Goal: Answer question/provide support: Answer question/provide support

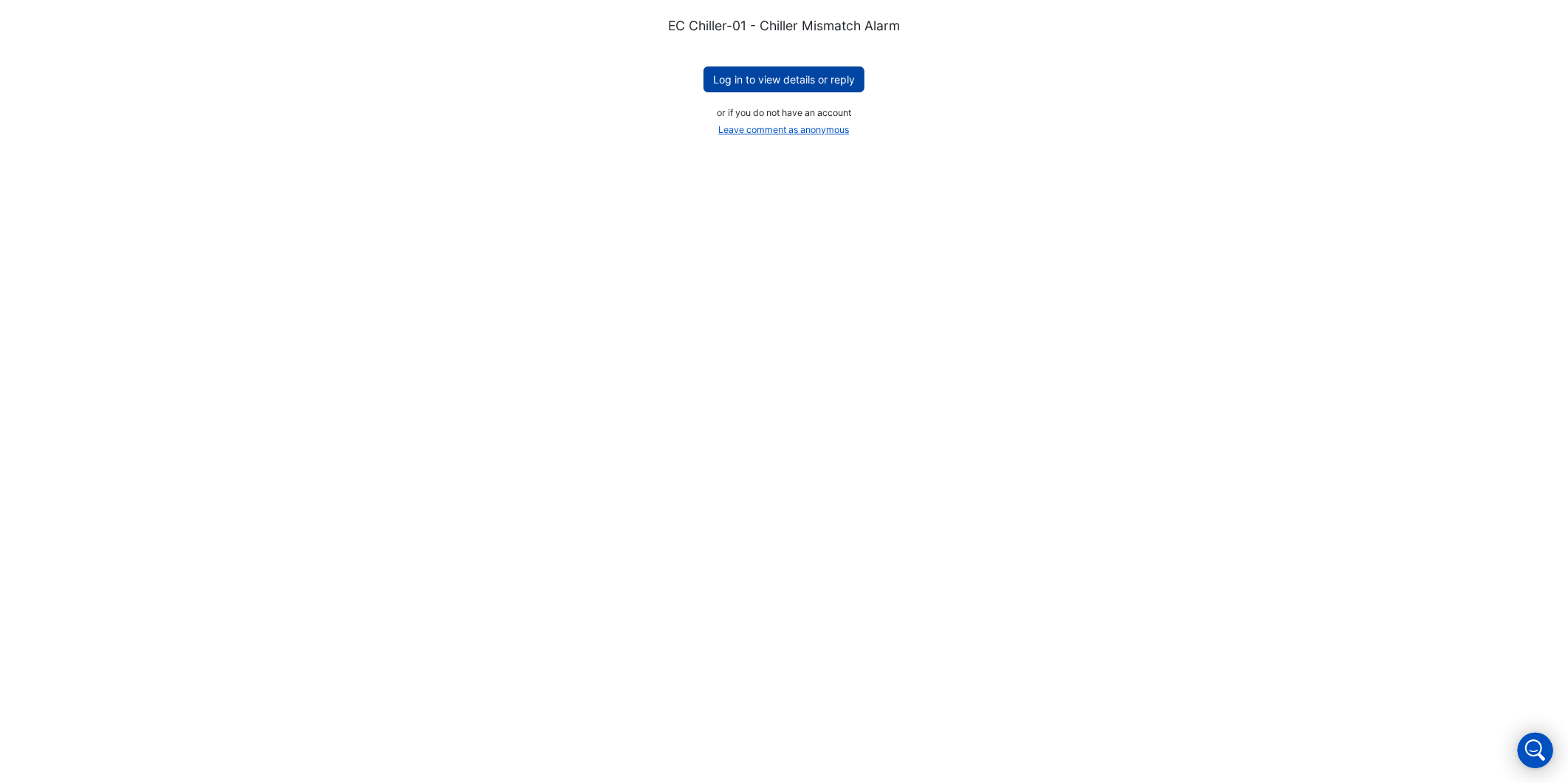
click at [774, 76] on button "Log in to view details or reply" at bounding box center [784, 80] width 161 height 26
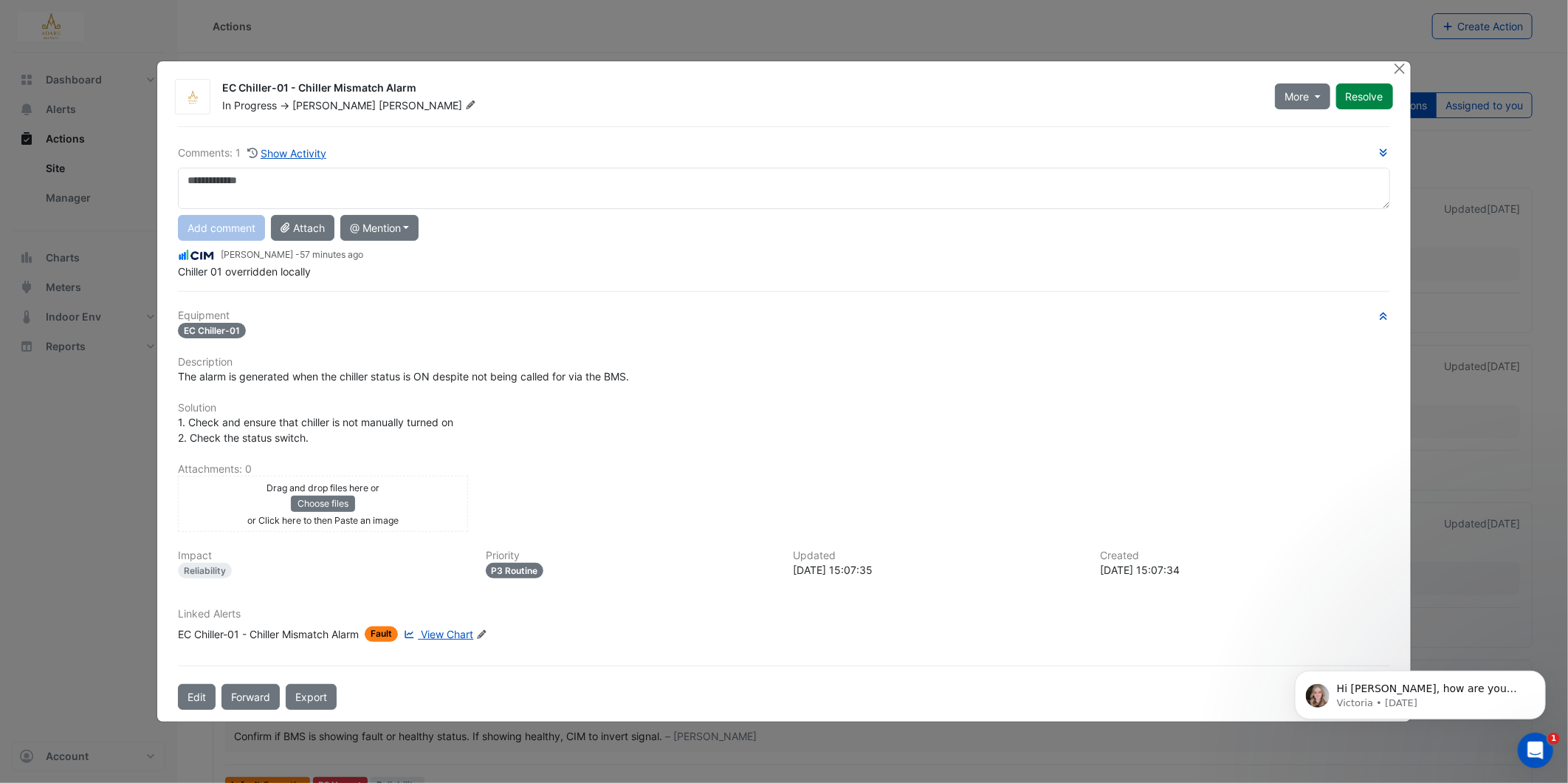
click at [211, 174] on textarea at bounding box center [784, 188] width 1212 height 42
click at [498, 181] on textarea "**********" at bounding box center [784, 188] width 1212 height 42
type textarea "**********"
click at [222, 233] on button "Add comment" at bounding box center [222, 228] width 88 height 26
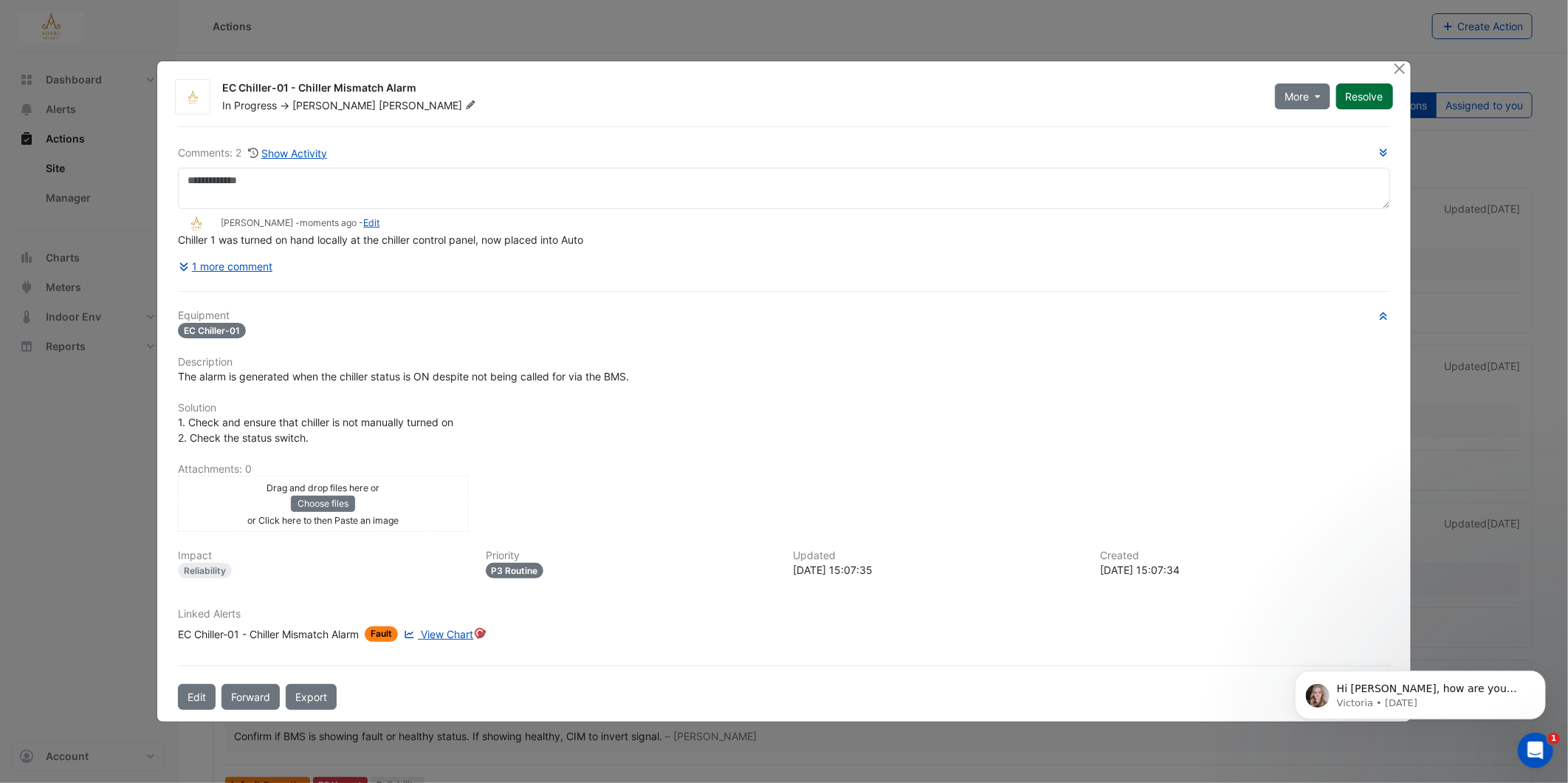
click at [1365, 94] on button "Resolve" at bounding box center [1364, 97] width 57 height 26
click at [1400, 68] on button "Close" at bounding box center [1401, 70] width 16 height 16
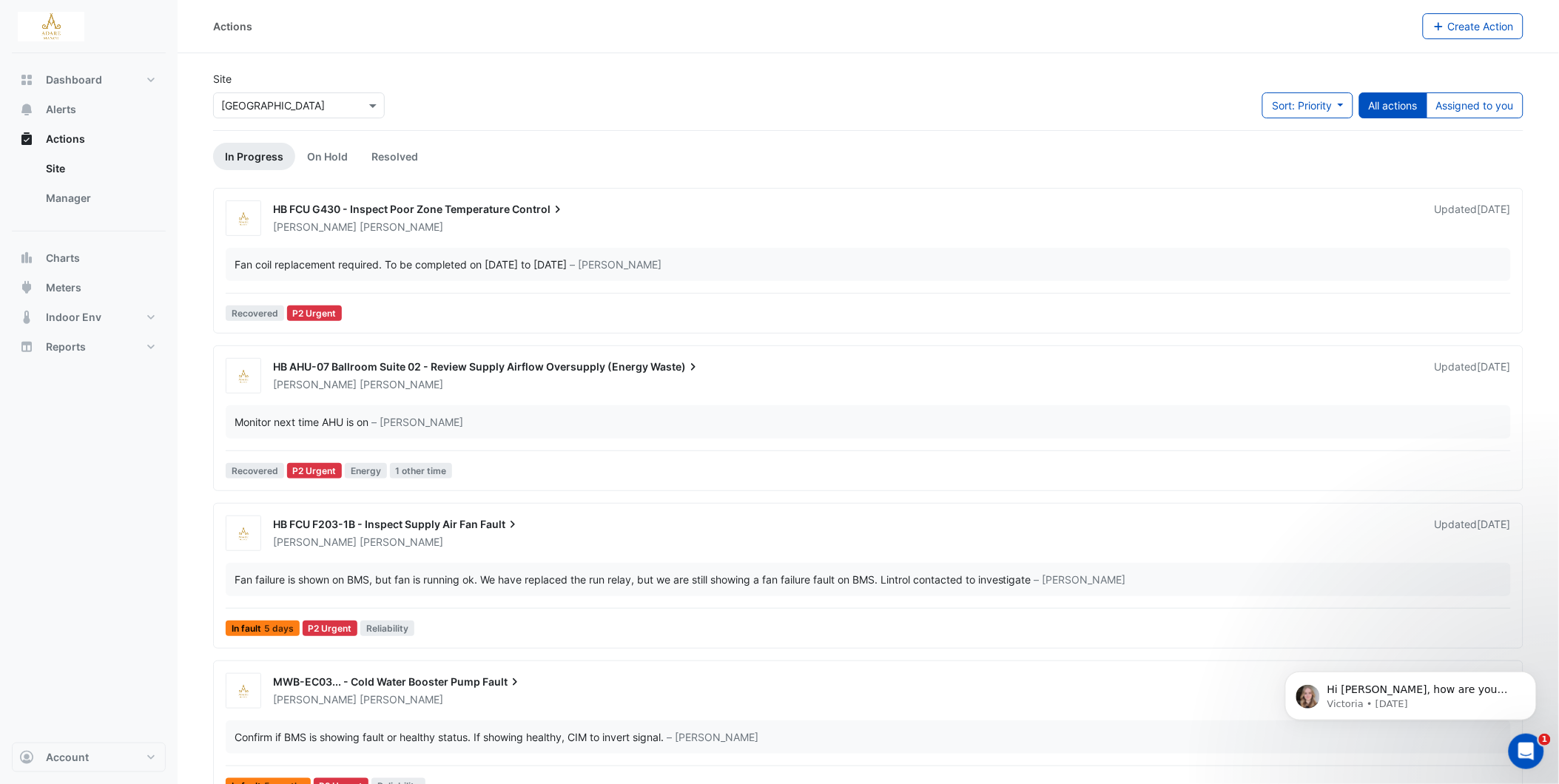
click at [363, 365] on span "HB AHU-07 Ballroom Suite 02 - Review Supply Airflow Oversupply (Energy" at bounding box center [461, 366] width 375 height 13
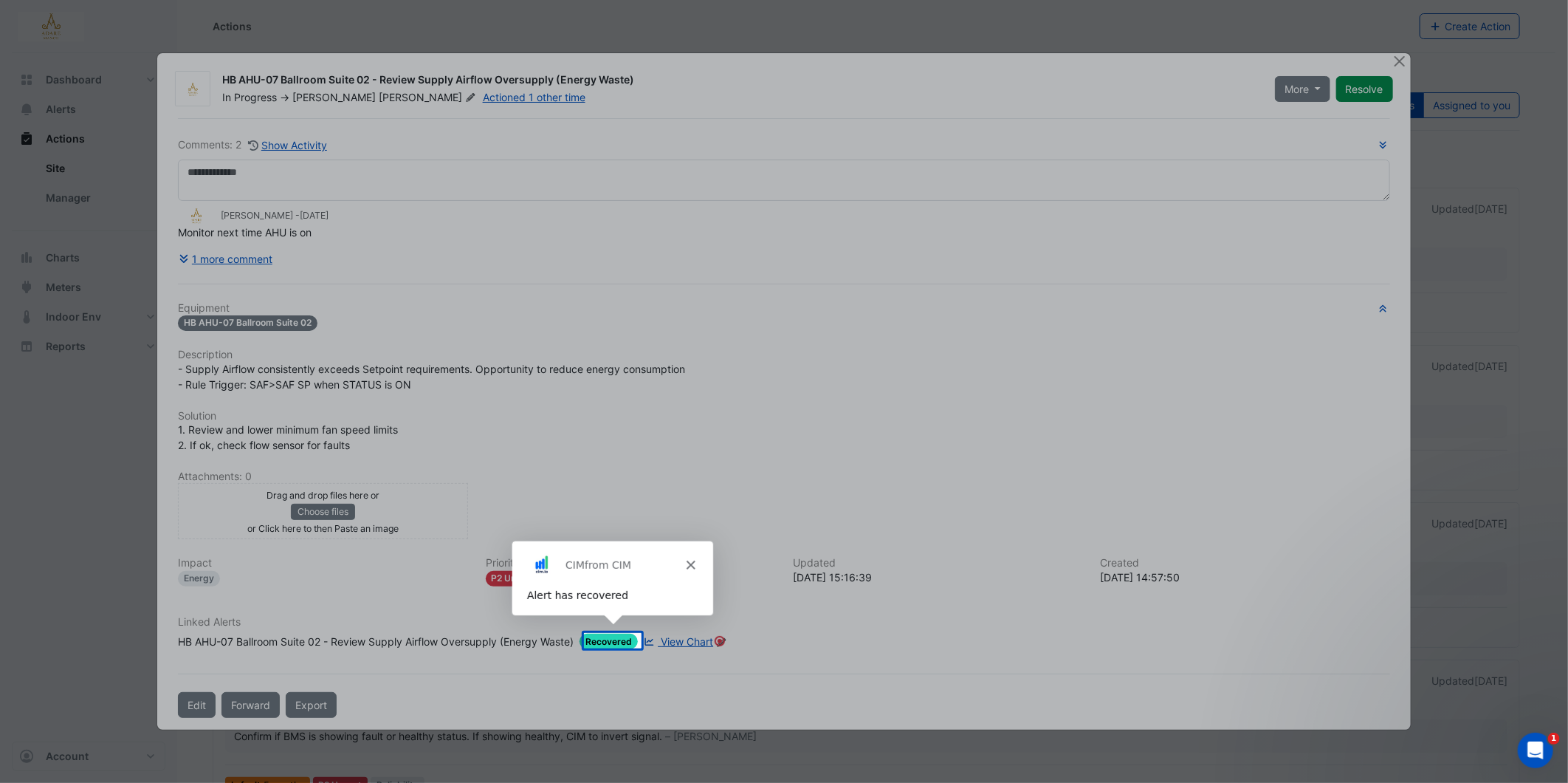
click at [686, 562] on icon "Close" at bounding box center [689, 563] width 9 height 9
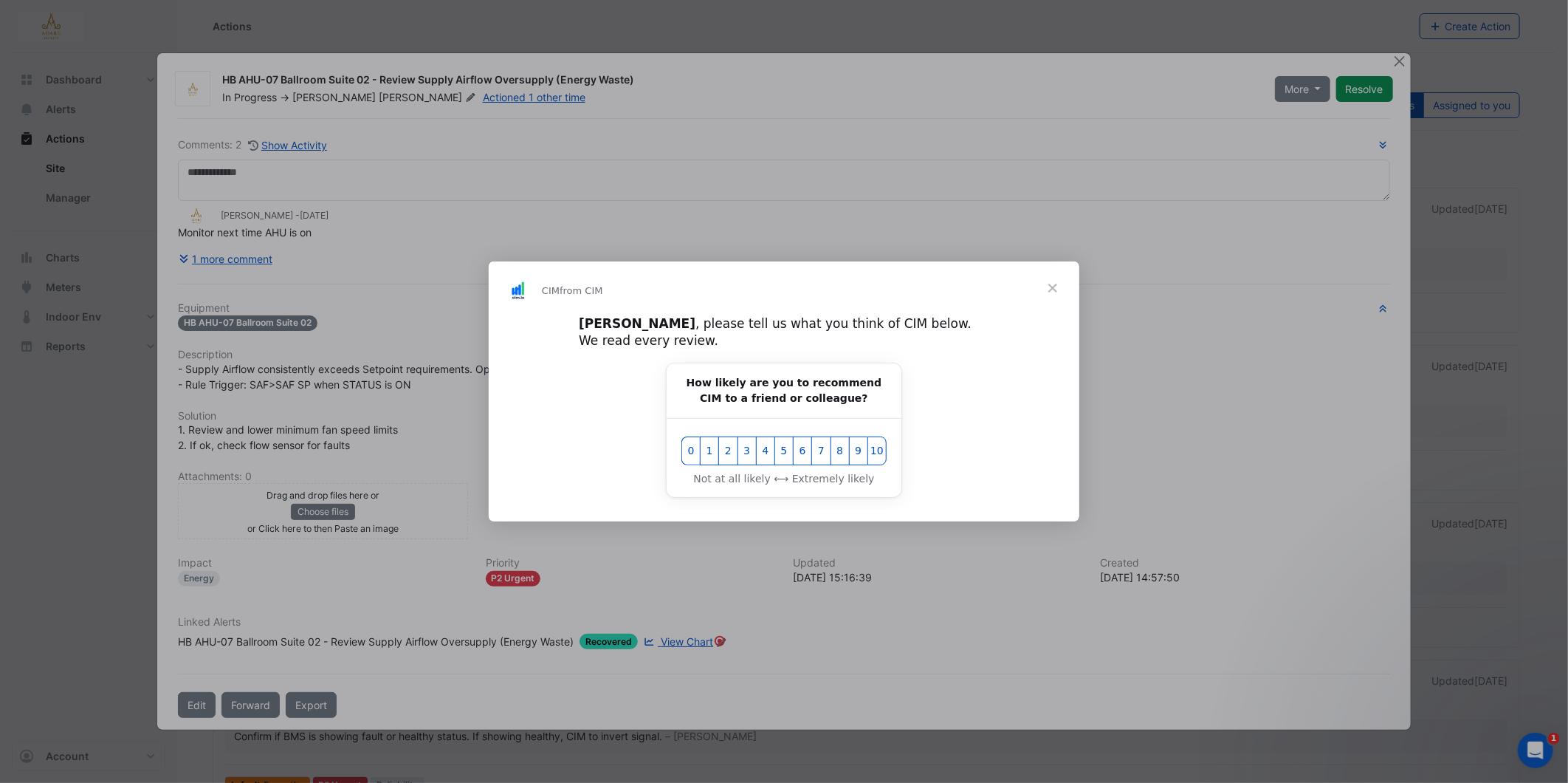
click at [1055, 293] on span "Close" at bounding box center [1053, 288] width 53 height 53
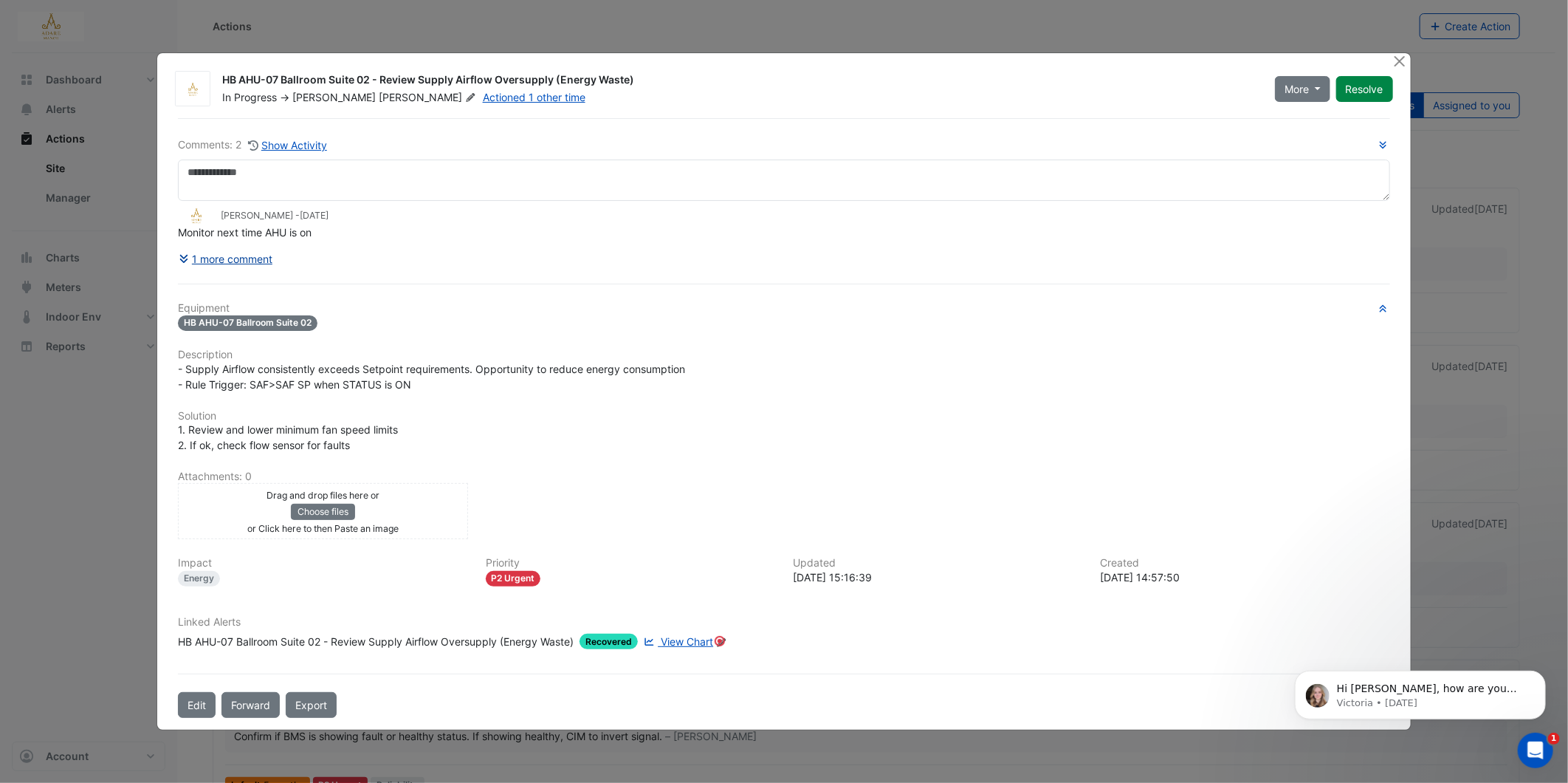
click at [205, 260] on button "1 more comment" at bounding box center [226, 259] width 96 height 26
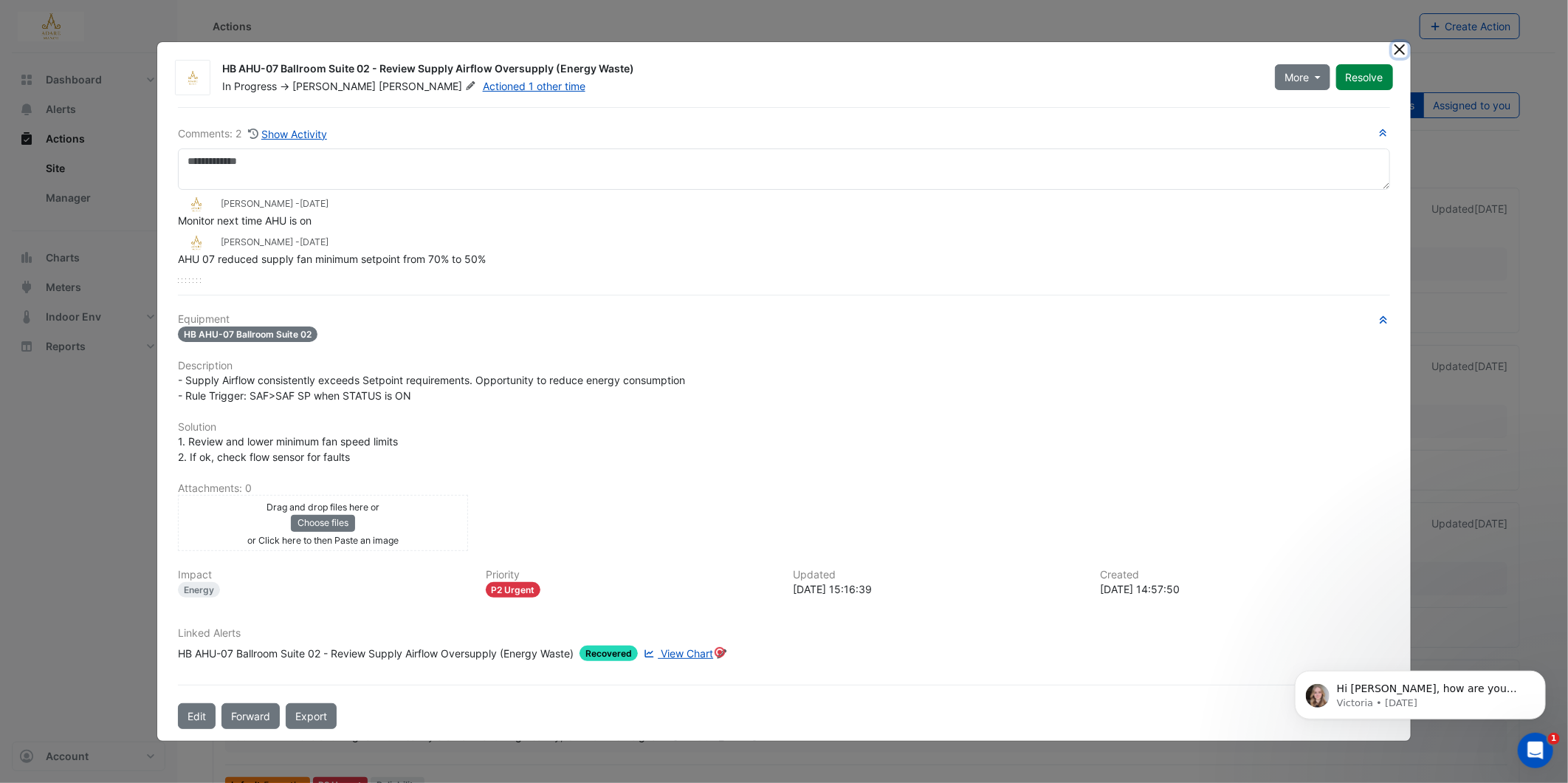
click at [1399, 52] on button "Close" at bounding box center [1401, 50] width 16 height 16
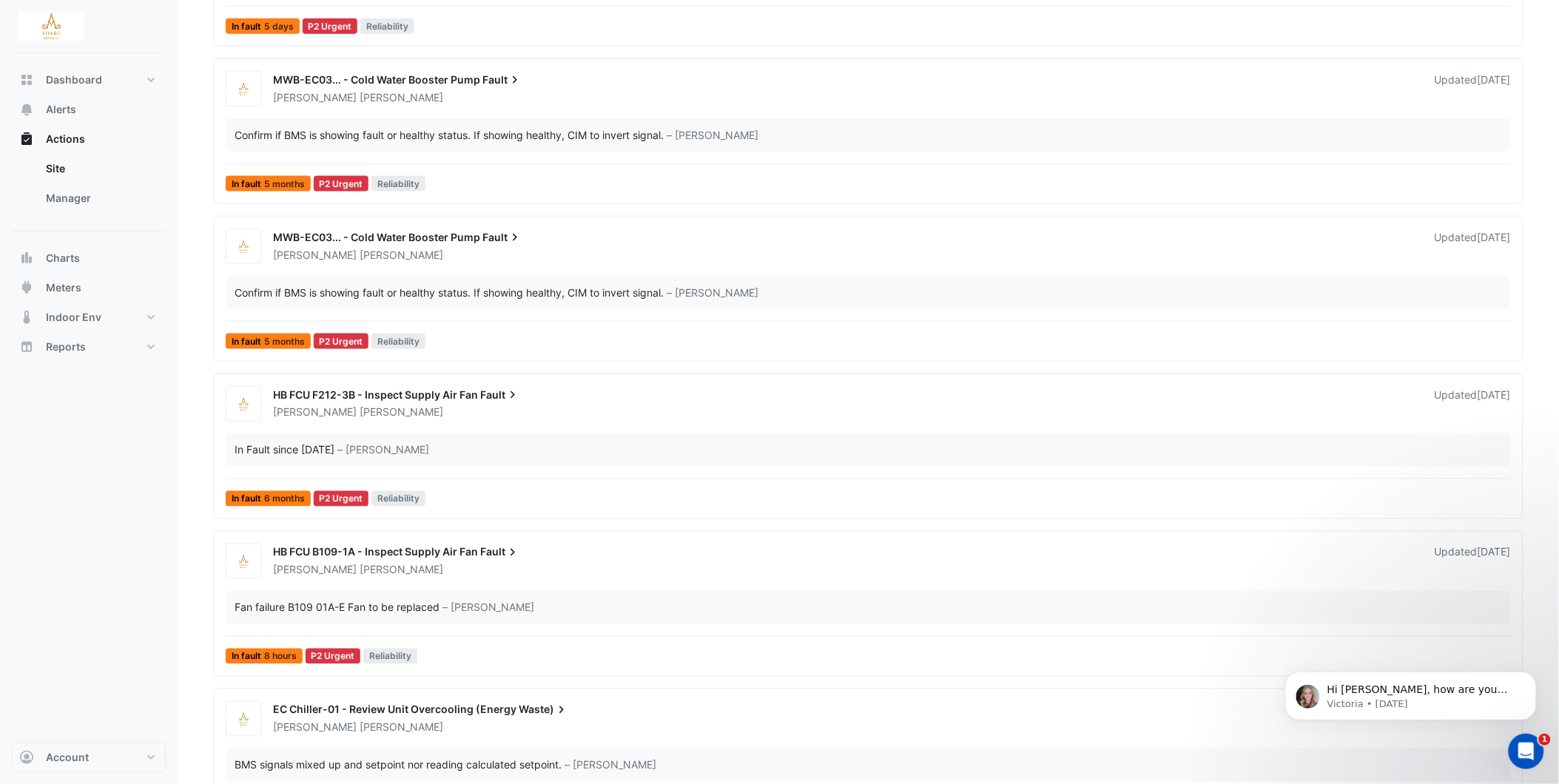
scroll to position [397, 0]
